Goal: Navigation & Orientation: Understand site structure

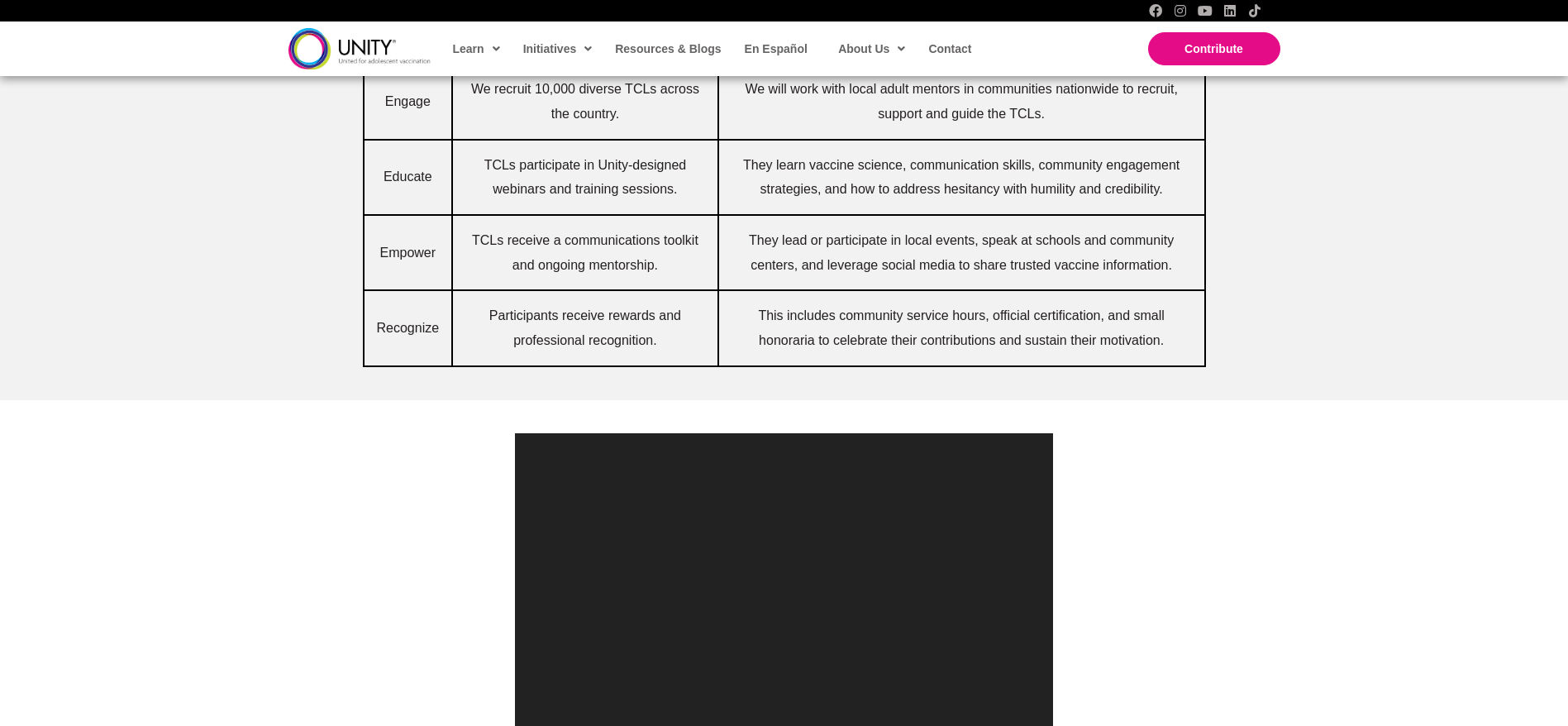
scroll to position [1326, 0]
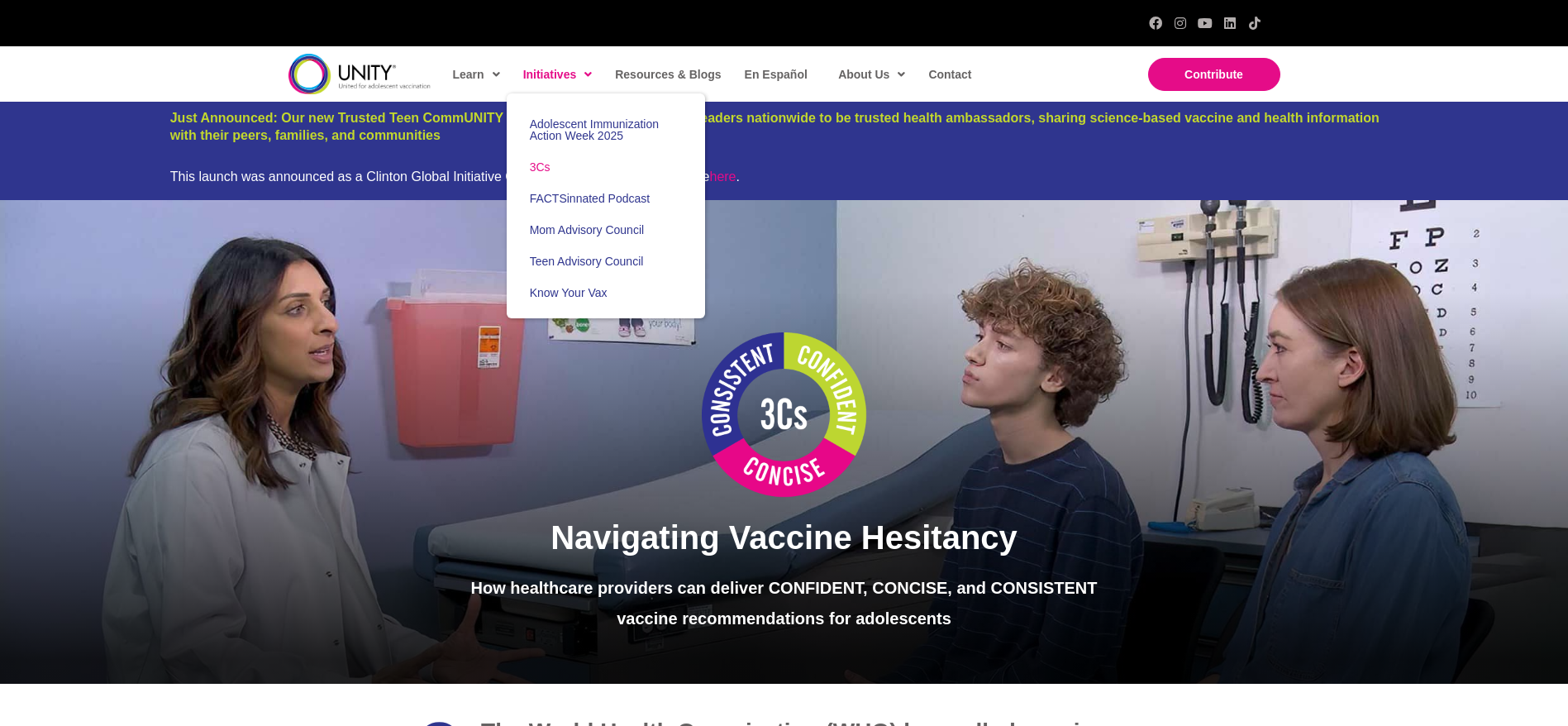
click at [550, 81] on span "Initiatives" at bounding box center [557, 74] width 69 height 25
